Goal: Information Seeking & Learning: Find specific fact

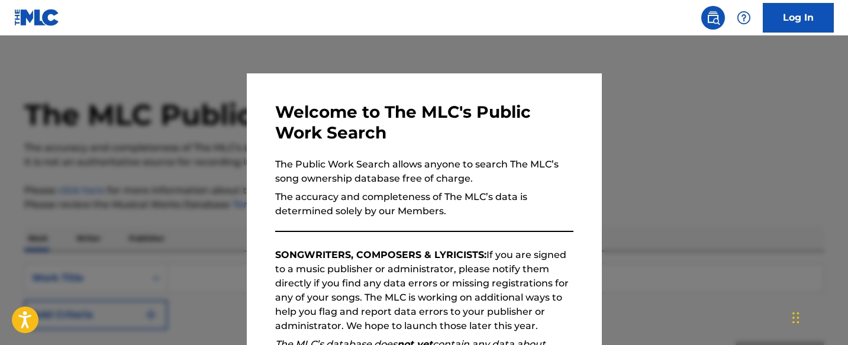
click at [666, 182] on div at bounding box center [424, 208] width 848 height 345
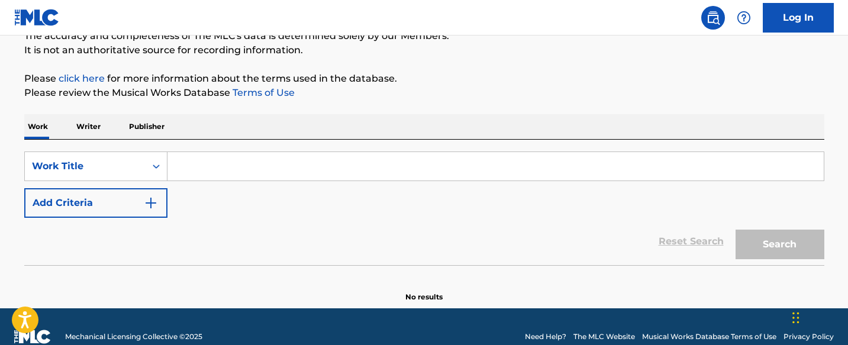
scroll to position [132, 0]
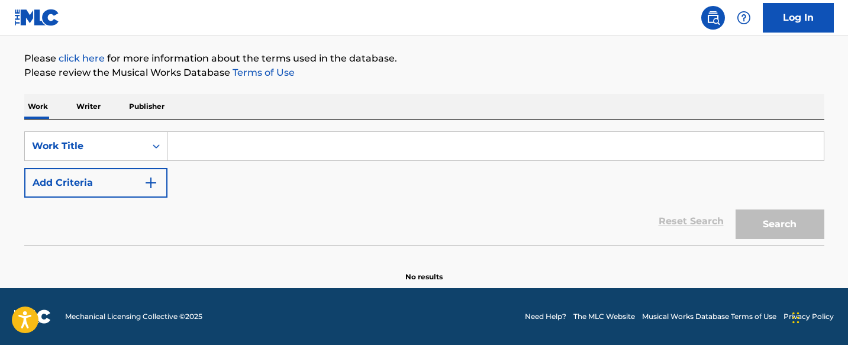
click at [231, 150] on input "Search Form" at bounding box center [496, 146] width 657 height 28
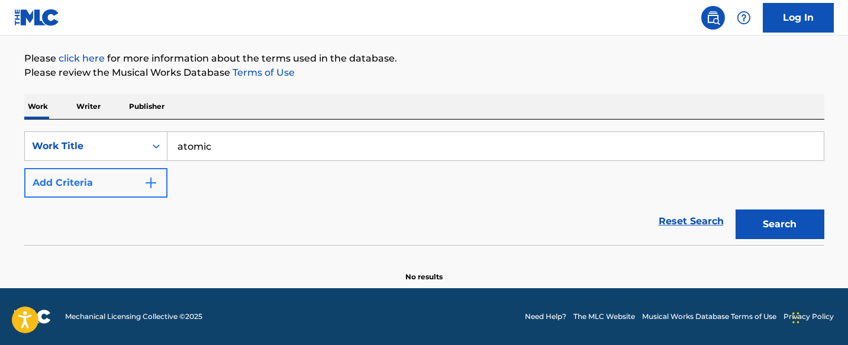
type input "atomic"
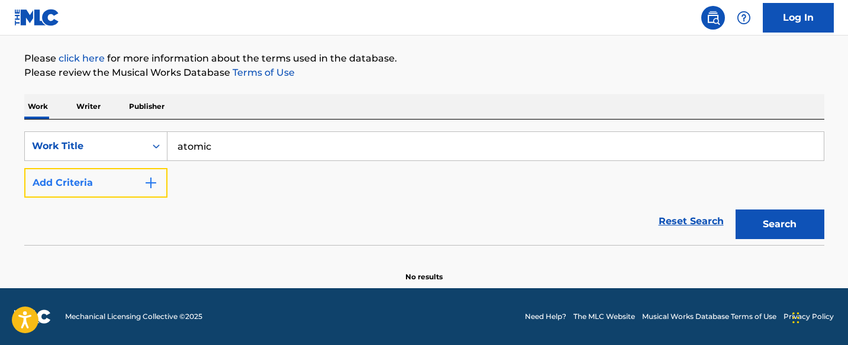
click at [65, 181] on button "Add Criteria" at bounding box center [95, 183] width 143 height 30
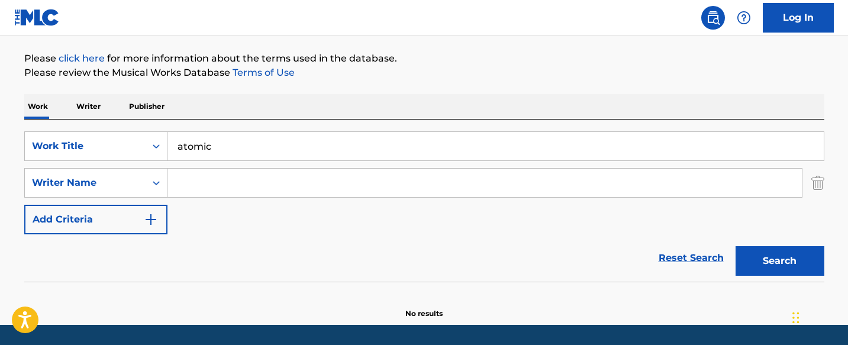
click at [181, 183] on input "Search Form" at bounding box center [485, 183] width 635 height 28
type input "[PERSON_NAME]"
click at [736, 246] on button "Search" at bounding box center [780, 261] width 89 height 30
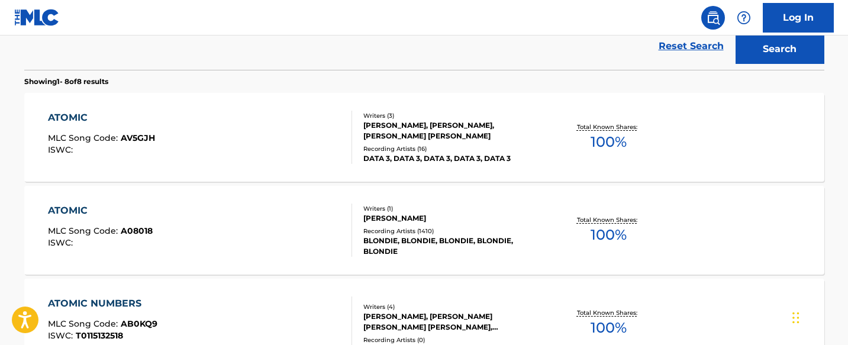
scroll to position [348, 0]
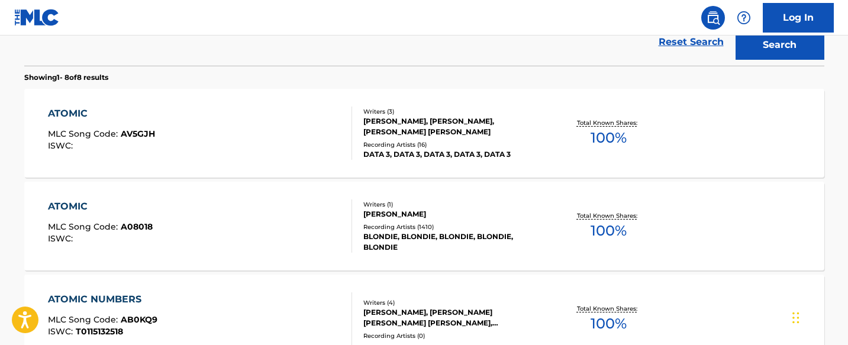
click at [442, 208] on div "Writers ( 1 )" at bounding box center [452, 204] width 179 height 9
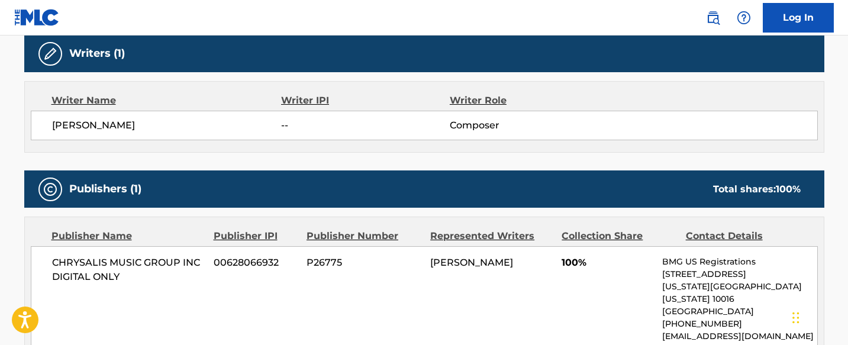
scroll to position [387, 0]
